Goal: Task Accomplishment & Management: Use online tool/utility

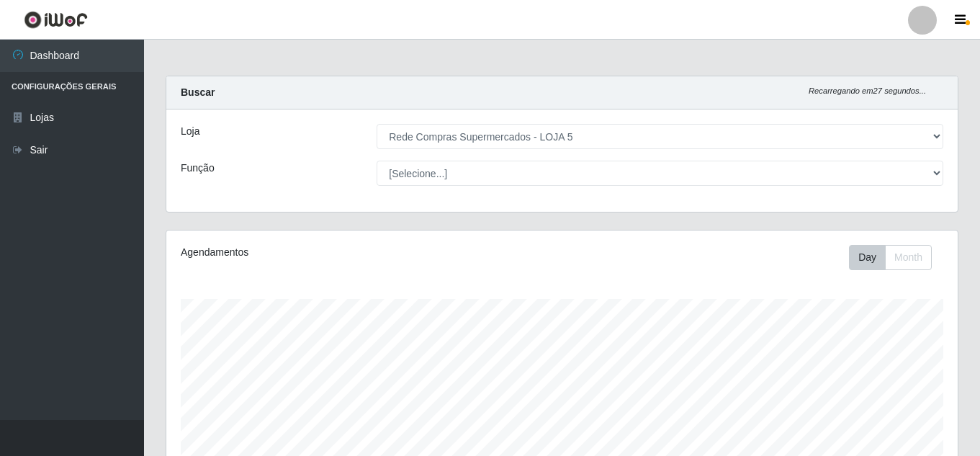
select select "397"
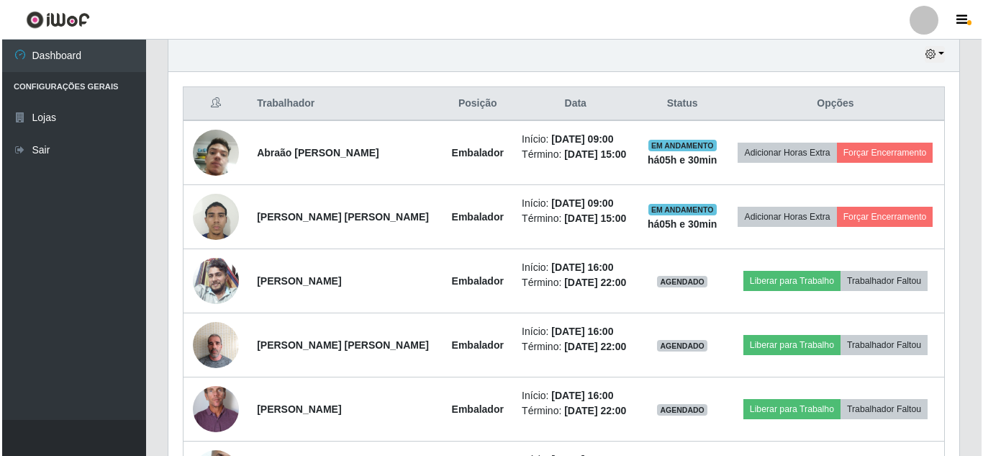
scroll to position [628, 0]
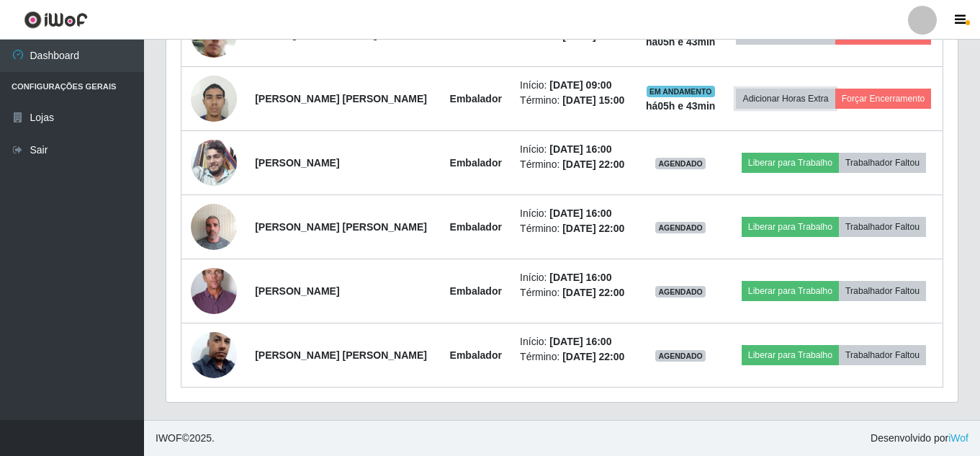
click at [736, 89] on button "Adicionar Horas Extra" at bounding box center [785, 99] width 99 height 20
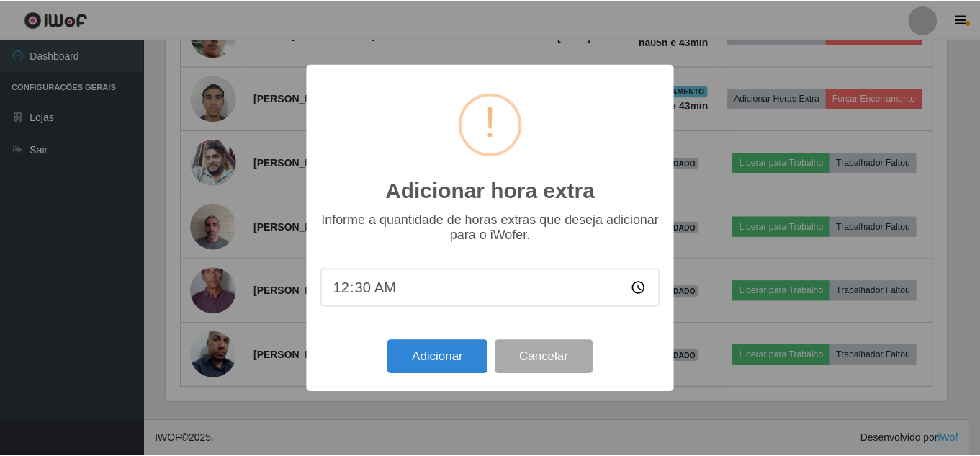
scroll to position [299, 784]
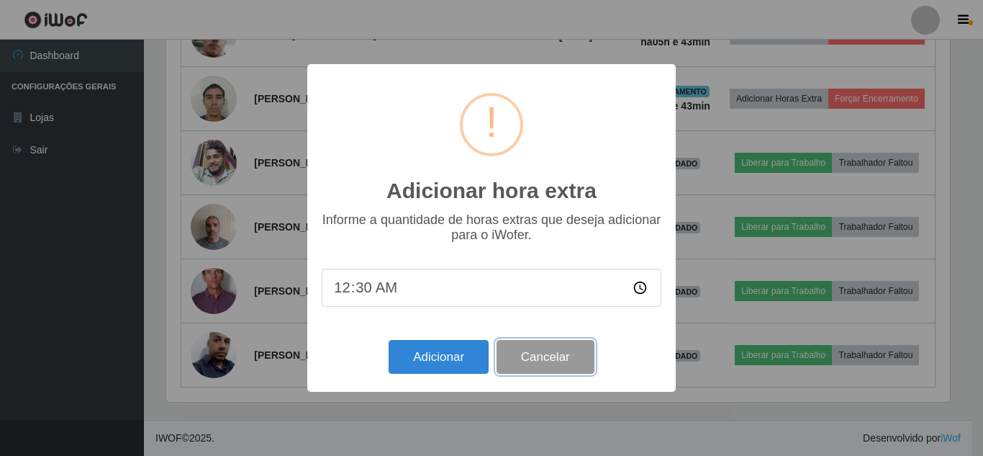
click at [541, 369] on button "Cancelar" at bounding box center [546, 357] width 98 height 34
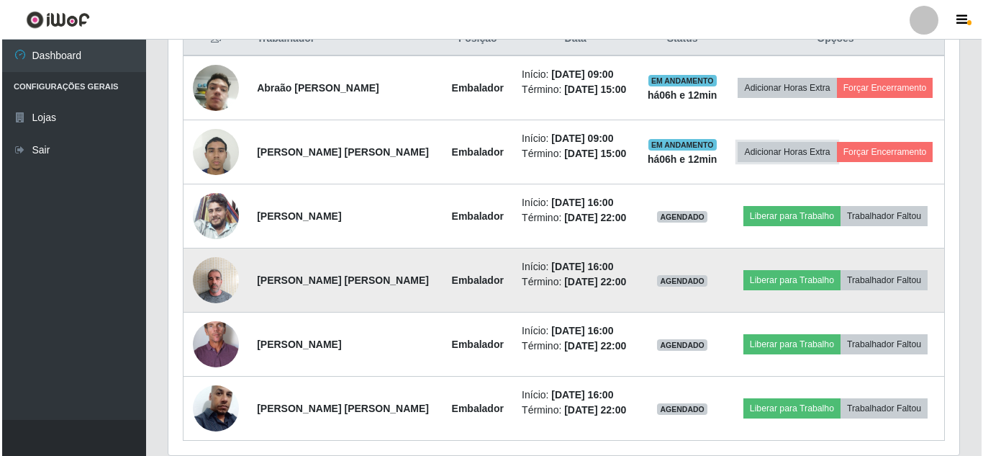
scroll to position [484, 0]
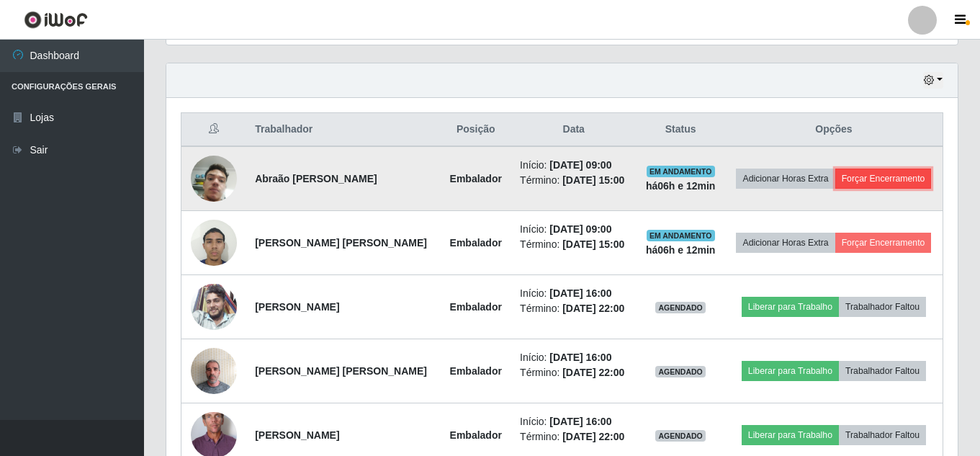
click at [898, 180] on button "Forçar Encerramento" at bounding box center [883, 178] width 96 height 20
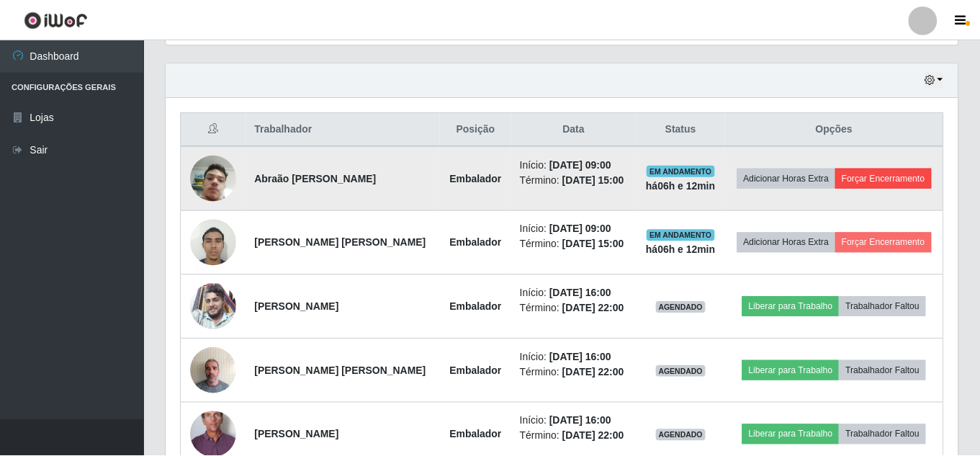
scroll to position [299, 784]
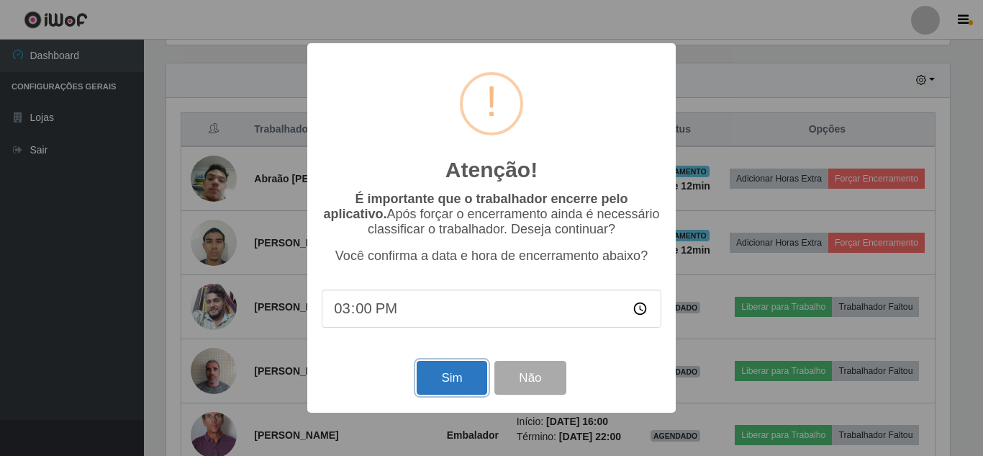
click at [452, 387] on button "Sim" at bounding box center [452, 378] width 70 height 34
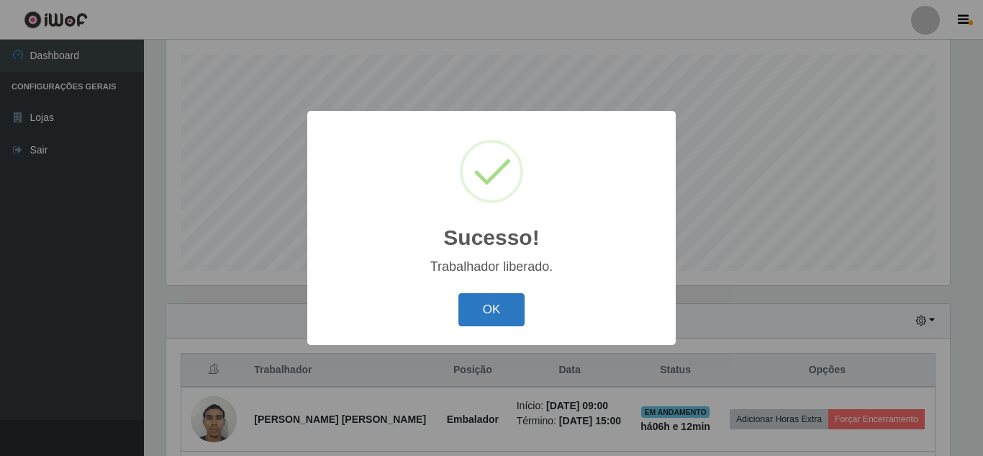
click at [489, 311] on button "OK" at bounding box center [491, 310] width 67 height 34
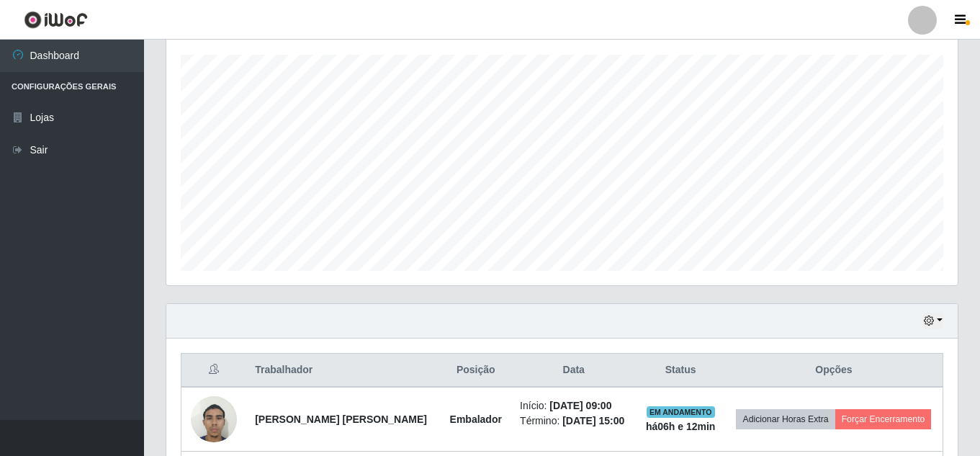
scroll to position [388, 0]
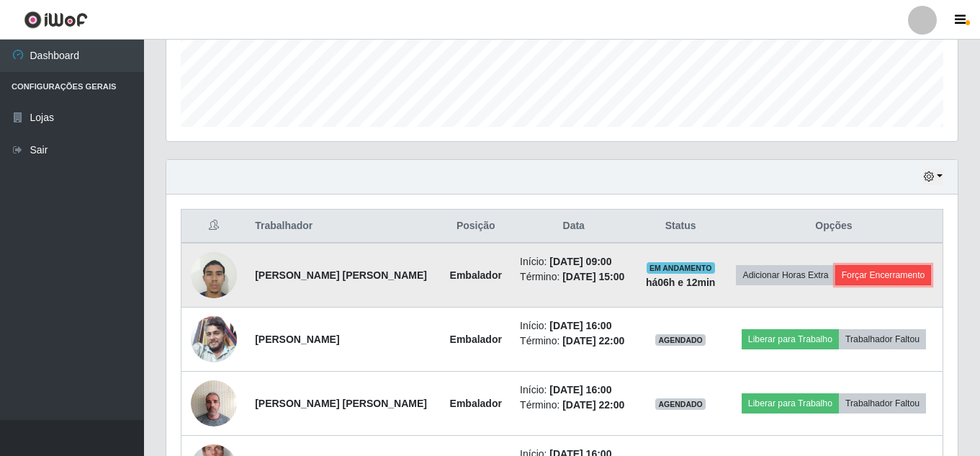
click at [889, 273] on button "Forçar Encerramento" at bounding box center [883, 275] width 96 height 20
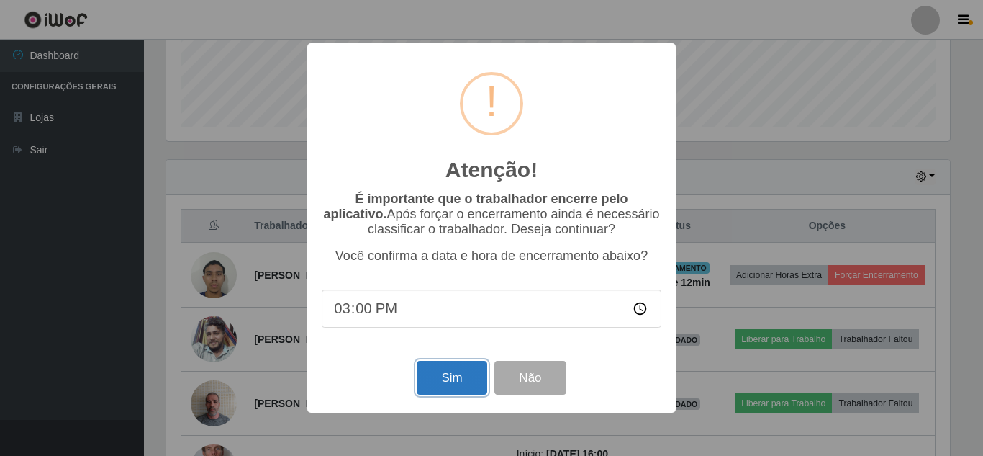
click at [456, 394] on button "Sim" at bounding box center [452, 378] width 70 height 34
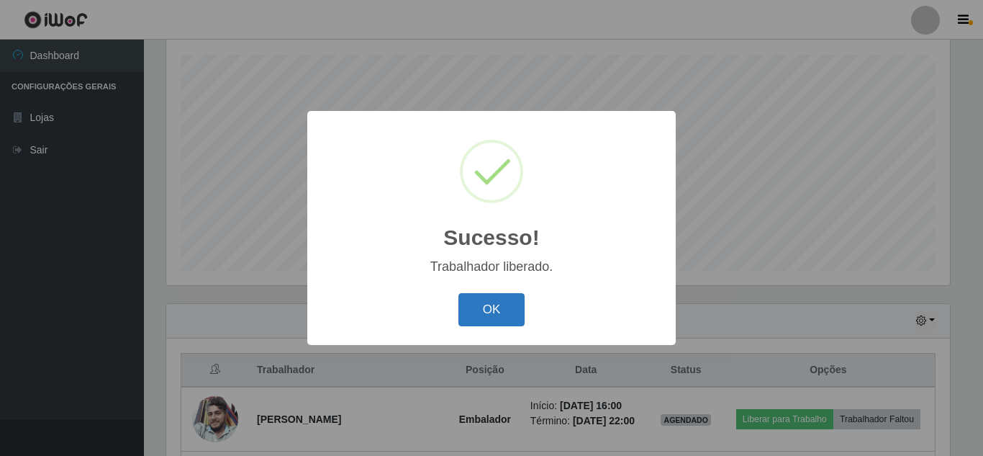
click at [497, 312] on button "OK" at bounding box center [491, 310] width 67 height 34
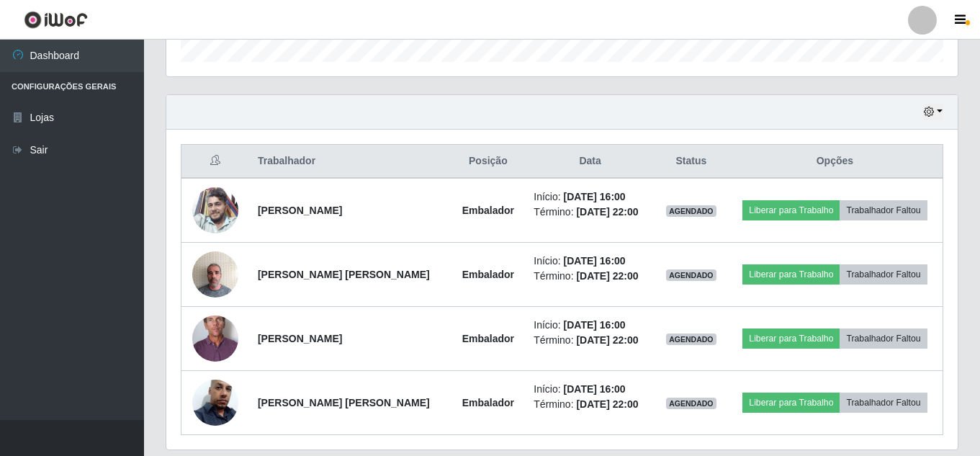
scroll to position [428, 0]
